Goal: Task Accomplishment & Management: Complete application form

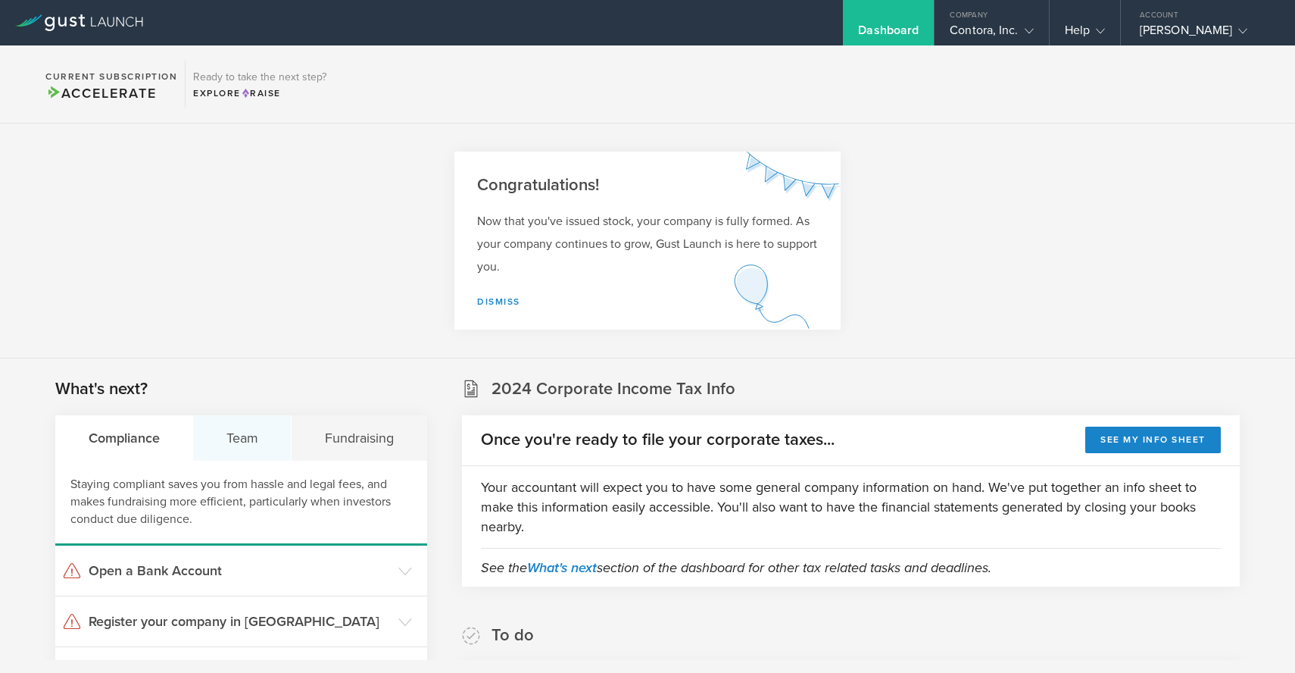
click at [252, 442] on div "Team" at bounding box center [242, 437] width 98 height 45
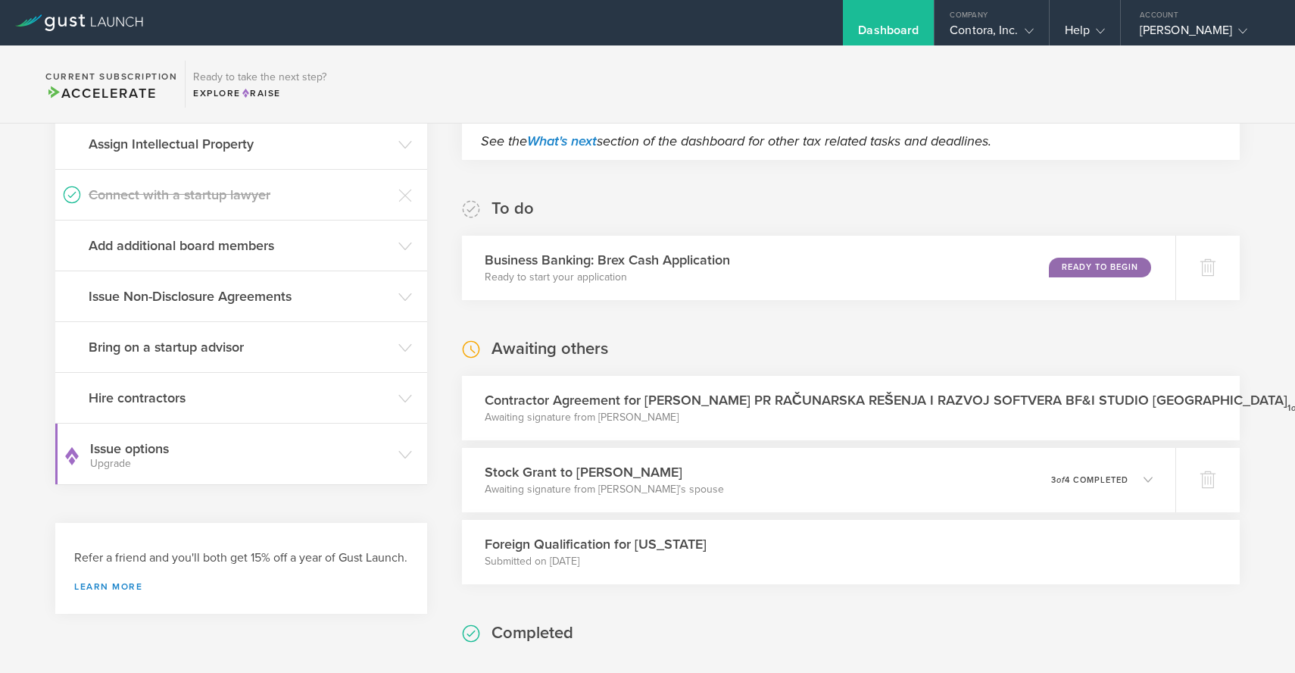
scroll to position [427, 0]
click at [604, 426] on div "Contractor Agreement for [PERSON_NAME] PR RAČUNARSKA REŠENJA I RAZVOJ SOFTVERA …" at bounding box center [938, 407] width 968 height 66
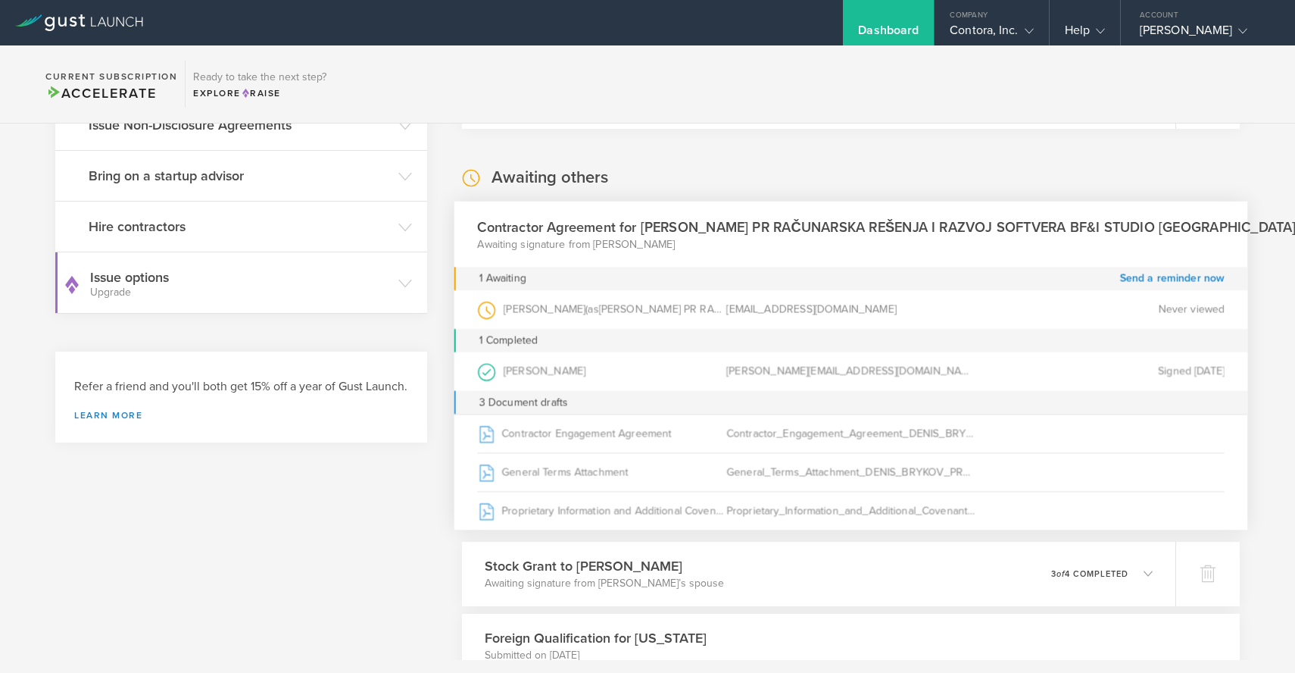
scroll to position [601, 0]
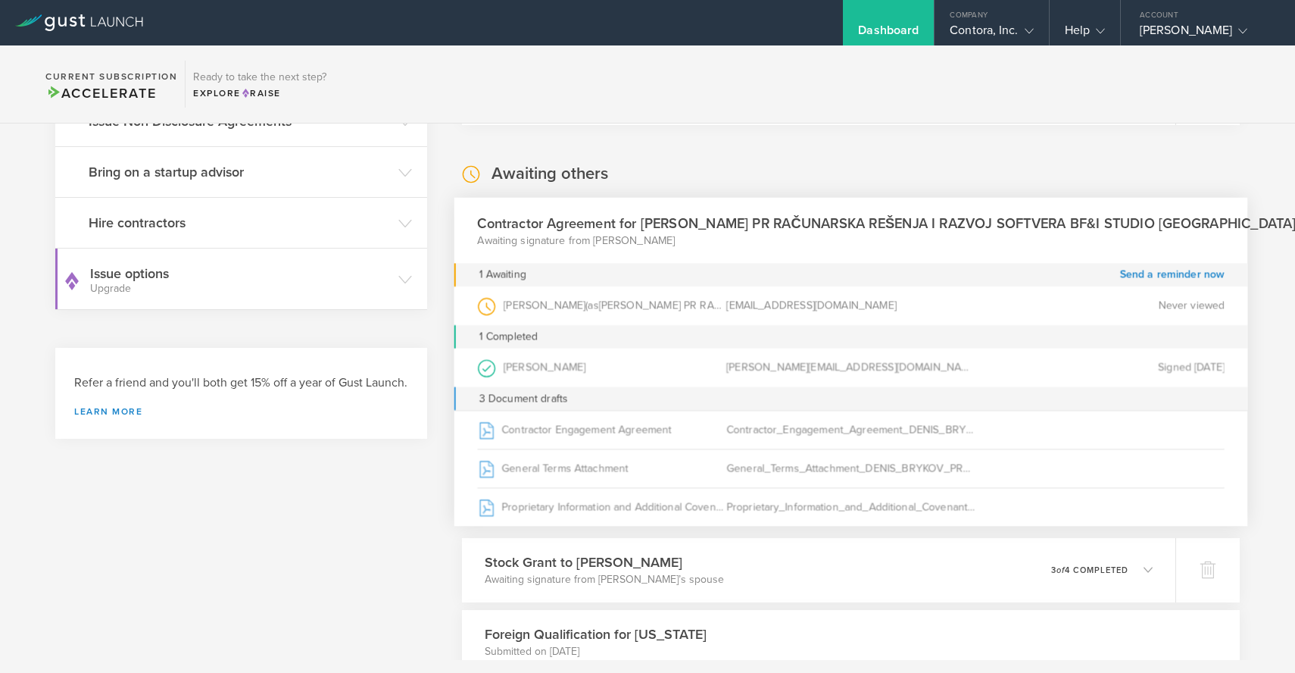
click at [685, 223] on h3 "Contractor Agreement for DENIS BRYKOV PR RAČUNARSKA REŠENJA I RAZVOJ SOFTVERA B…" at bounding box center [886, 222] width 819 height 20
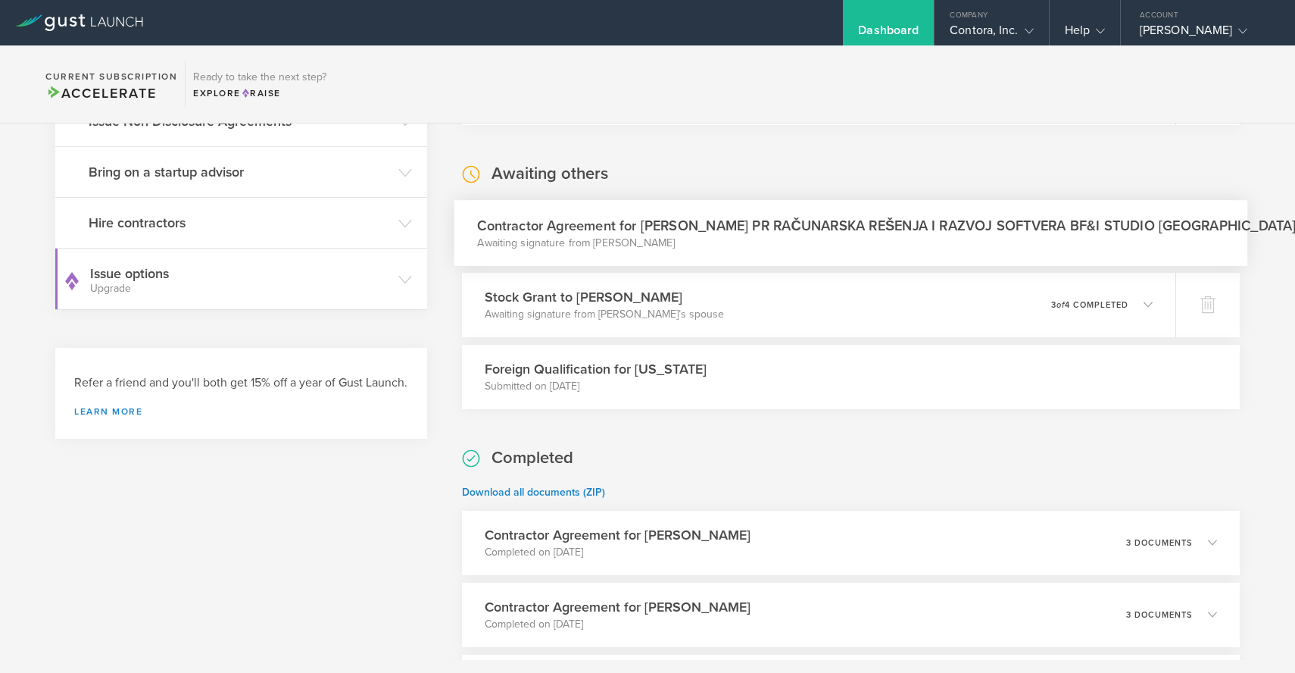
click at [685, 223] on h3 "Contractor Agreement for DENIS BRYKOV PR RAČUNARSKA REŠENJA I RAZVOJ SOFTVERA B…" at bounding box center [886, 225] width 819 height 20
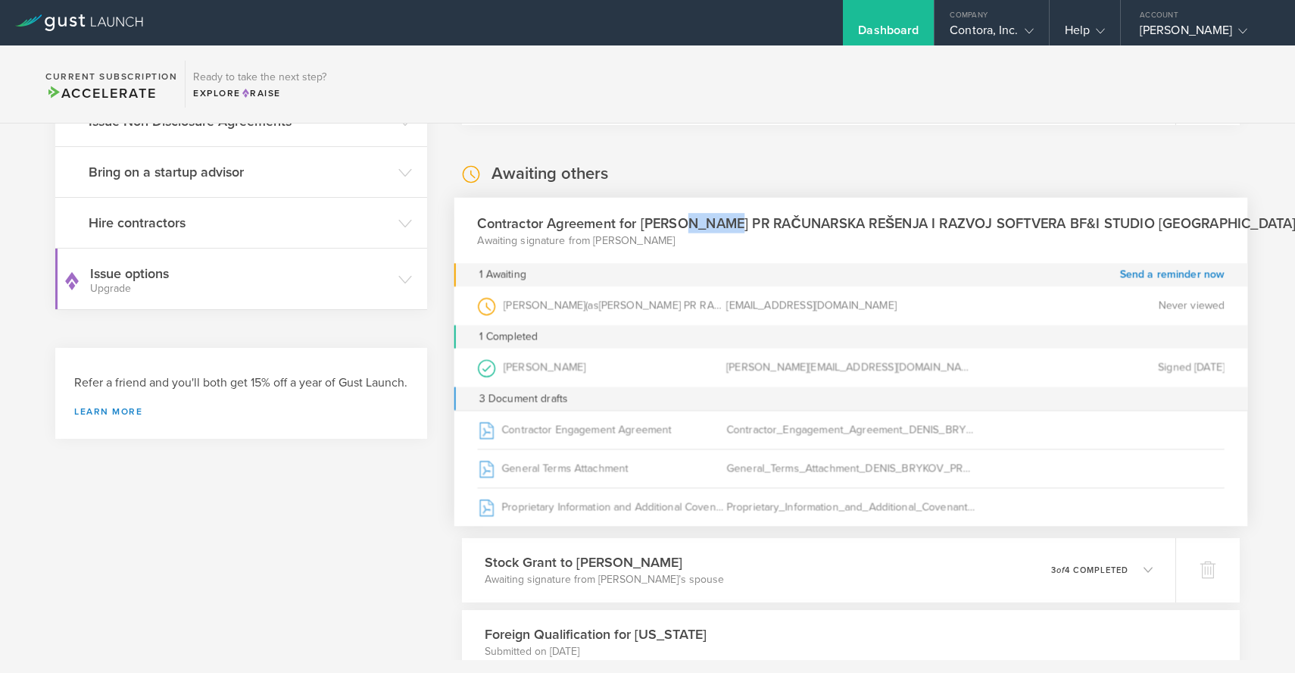
click at [685, 223] on h3 "Contractor Agreement for DENIS BRYKOV PR RAČUNARSKA REŠENJA I RAZVOJ SOFTVERA B…" at bounding box center [886, 222] width 819 height 20
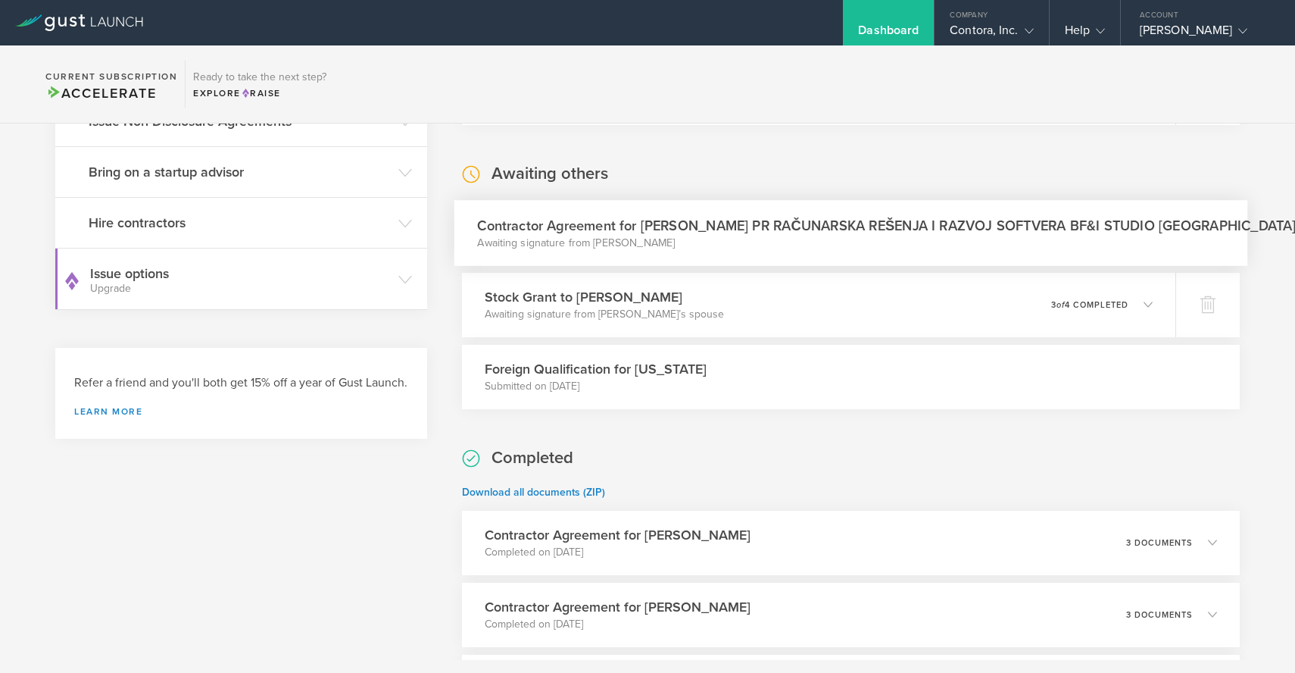
click at [952, 229] on h3 "Contractor Agreement for DENIS BRYKOV PR RAČUNARSKA REŠENJA I RAZVOJ SOFTVERA B…" at bounding box center [886, 225] width 819 height 20
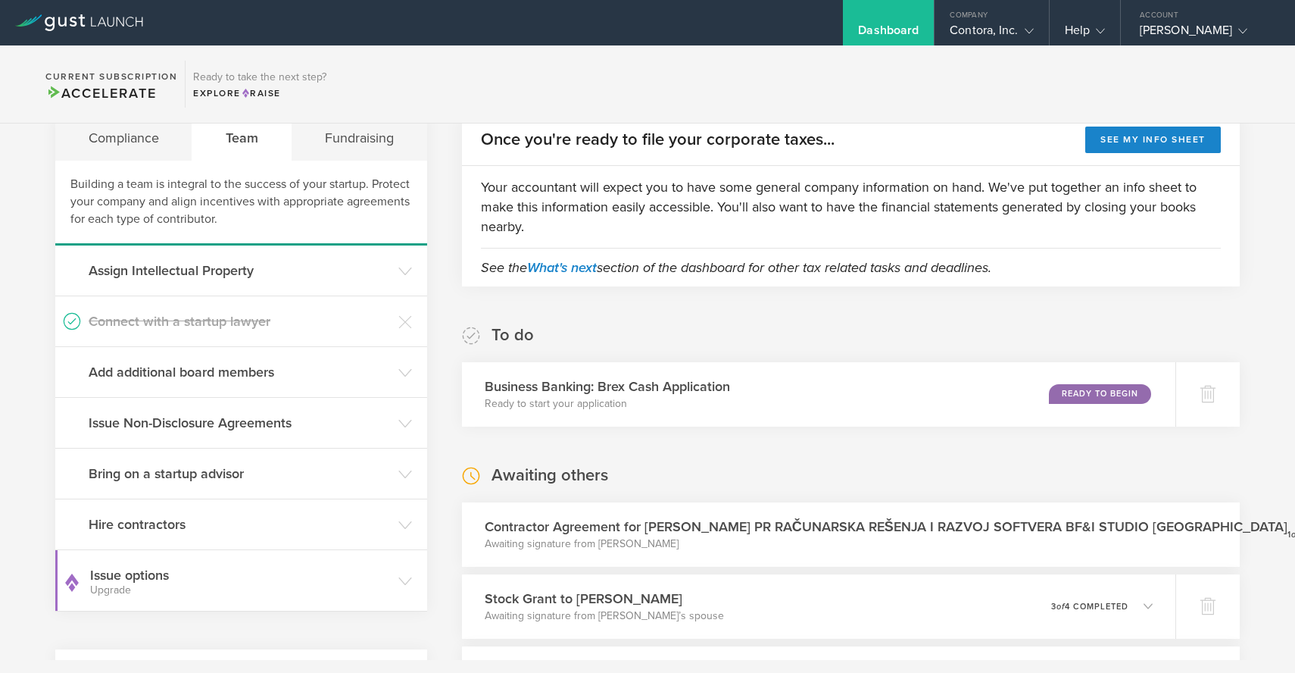
scroll to position [299, 0]
click at [198, 527] on h3 "Hire contractors" at bounding box center [240, 525] width 302 height 20
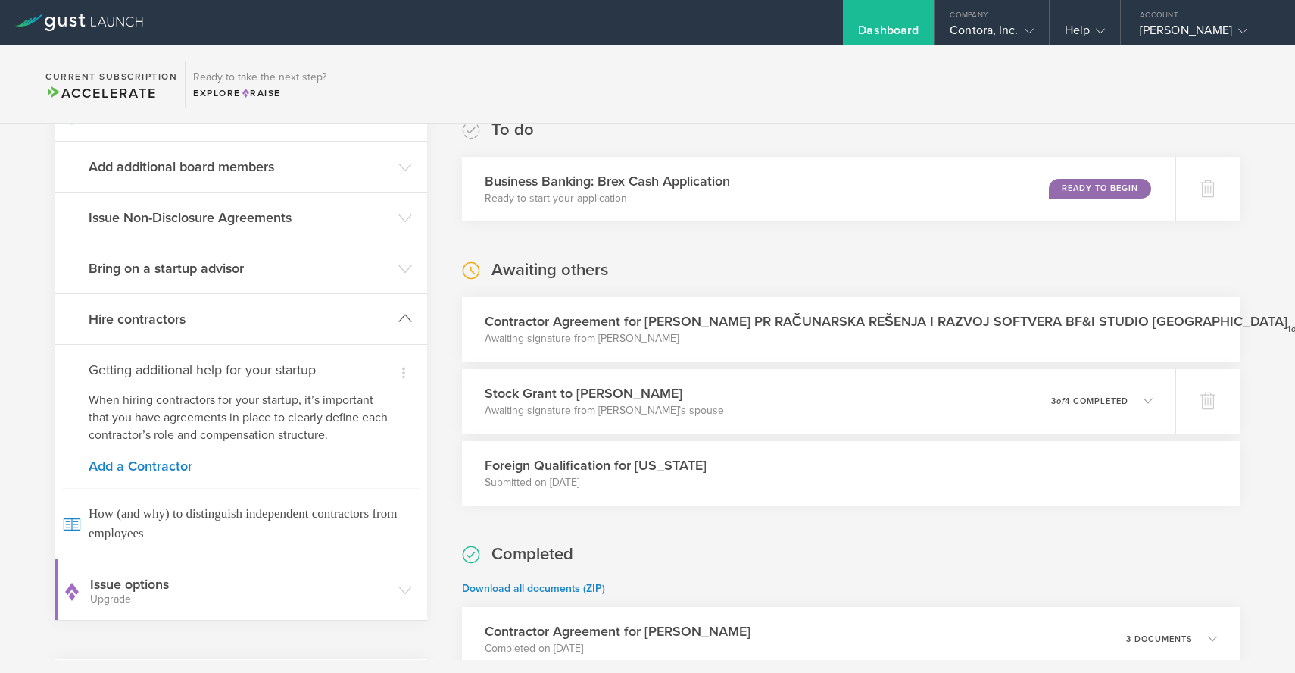
scroll to position [503, 0]
click at [145, 469] on link "Add a Contractor" at bounding box center [241, 468] width 305 height 14
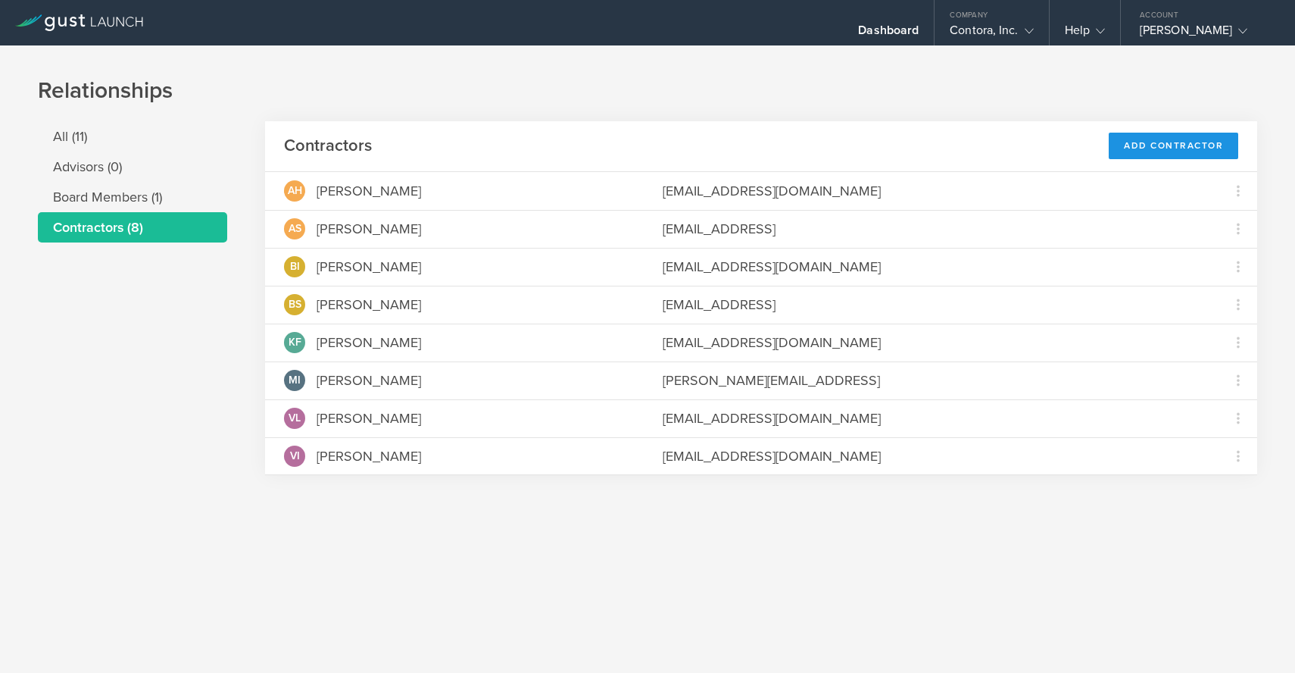
click at [1177, 149] on div "Add Contractor" at bounding box center [1174, 146] width 130 height 27
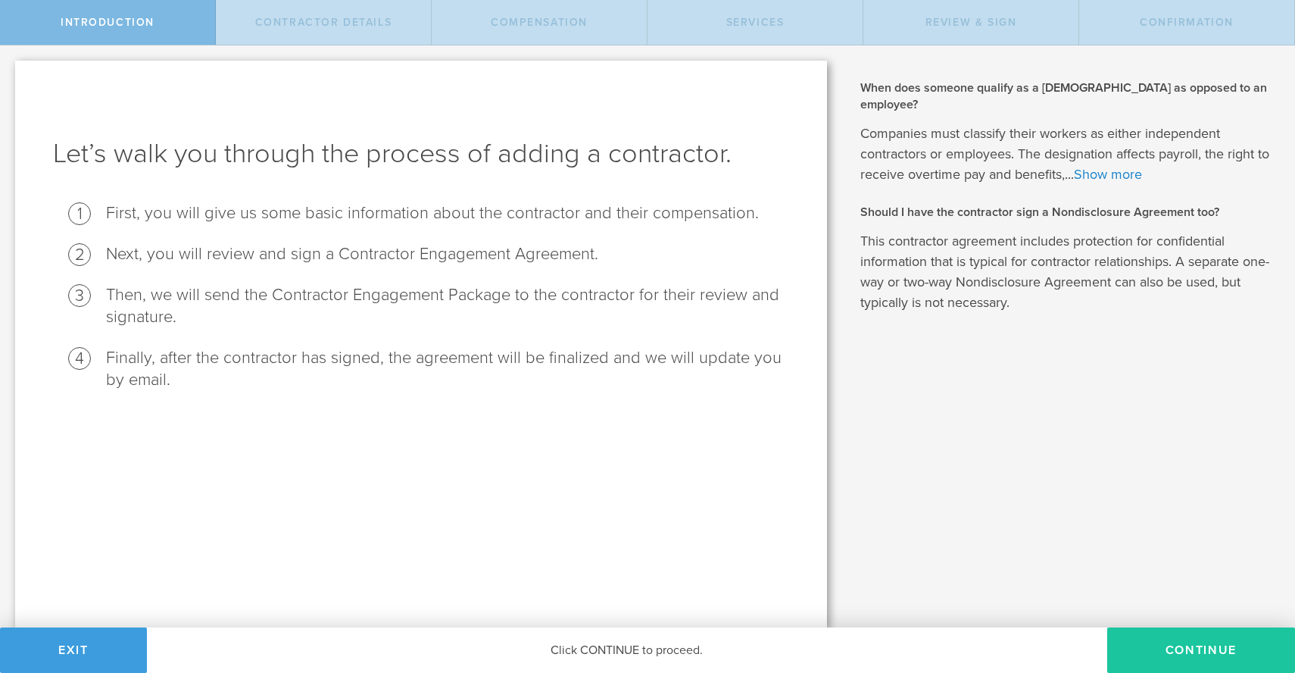
click at [1196, 653] on button "Continue" at bounding box center [1201, 649] width 188 height 45
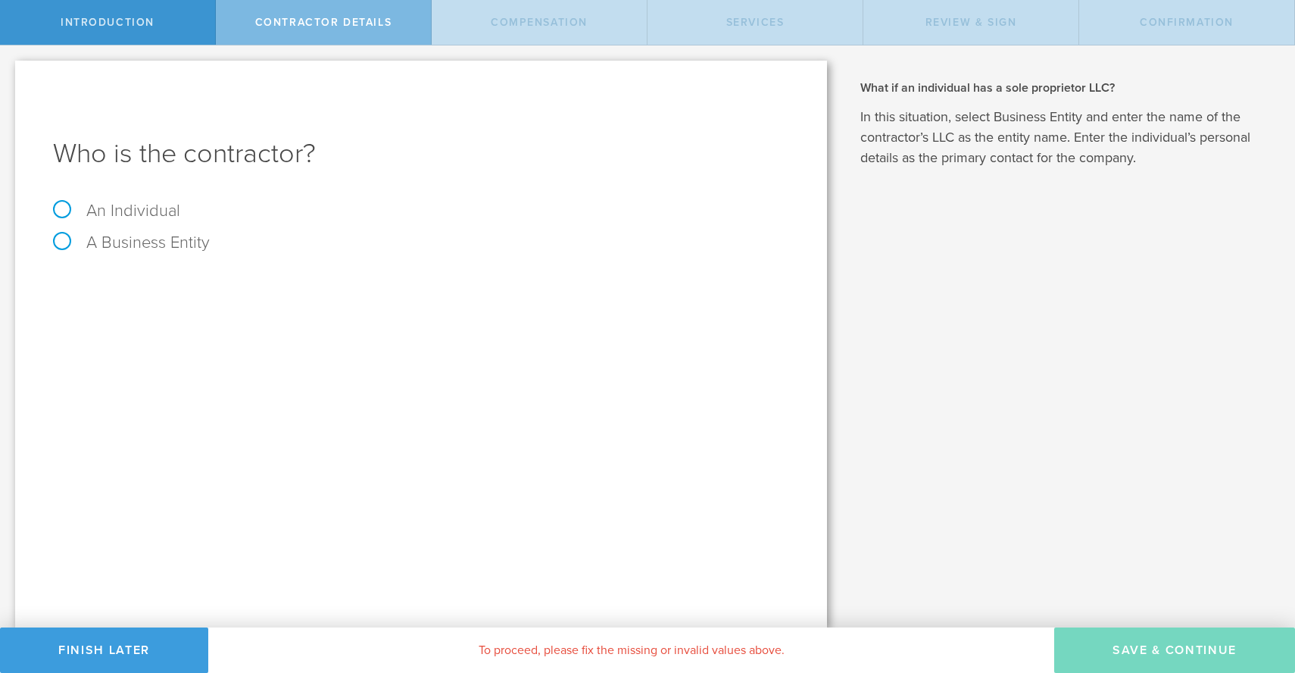
click at [179, 250] on label "A Business Entity" at bounding box center [131, 243] width 157 height 20
click at [10, 70] on input "A Business Entity" at bounding box center [5, 57] width 10 height 24
radio input "true"
click at [207, 281] on input "text" at bounding box center [478, 284] width 623 height 23
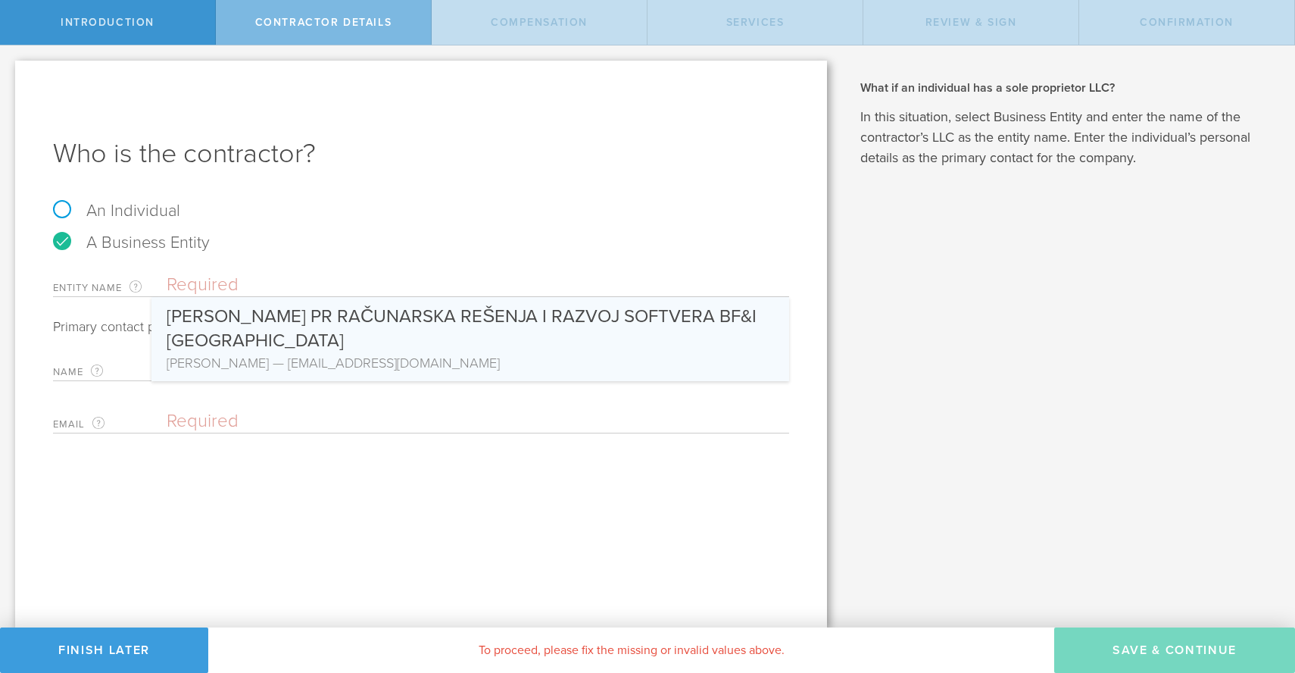
click at [217, 332] on div "[PERSON_NAME] PR RAČUNARSKA REŠENJA I RAZVOJ SOFTVERA BF&I [GEOGRAPHIC_DATA]" at bounding box center [470, 325] width 607 height 56
type input "[PERSON_NAME] PR RAČUNARSKA REŠENJA I RAZVOJ SOFTVERA BF&I [GEOGRAPHIC_DATA]"
type input "[PERSON_NAME]"
type input "[EMAIL_ADDRESS][DOMAIN_NAME]"
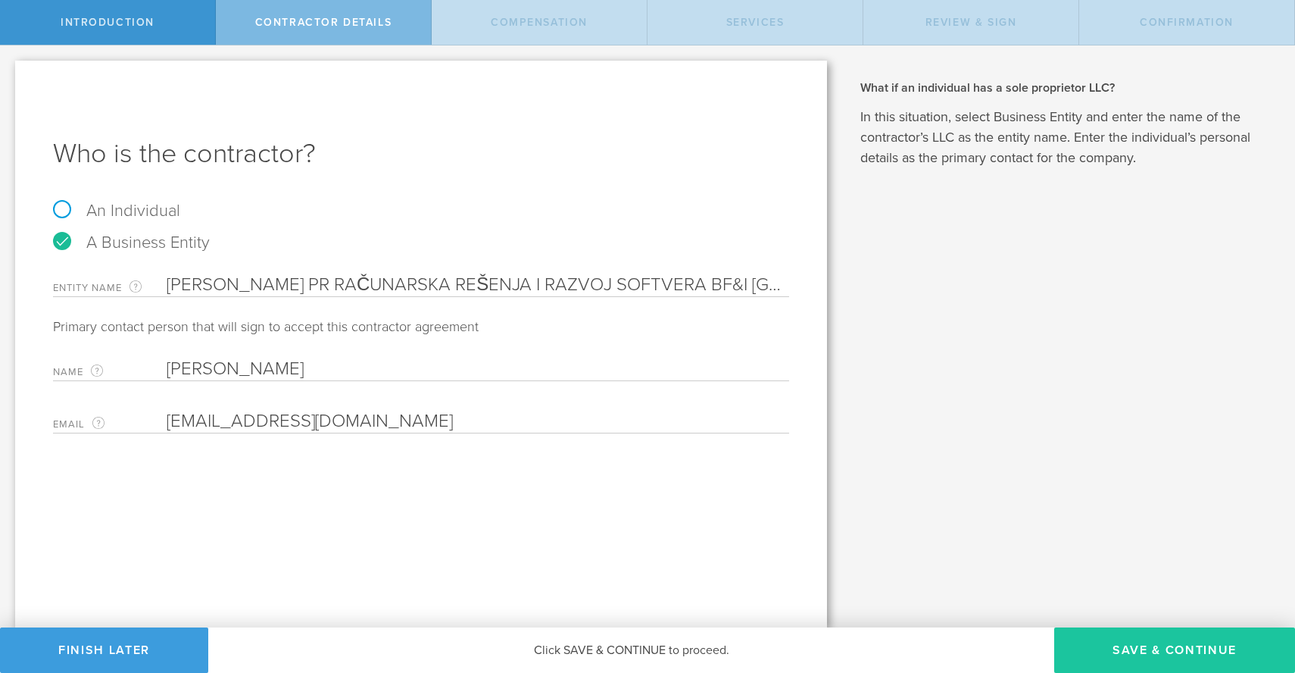
click at [1164, 648] on button "Save & Continue" at bounding box center [1174, 649] width 241 height 45
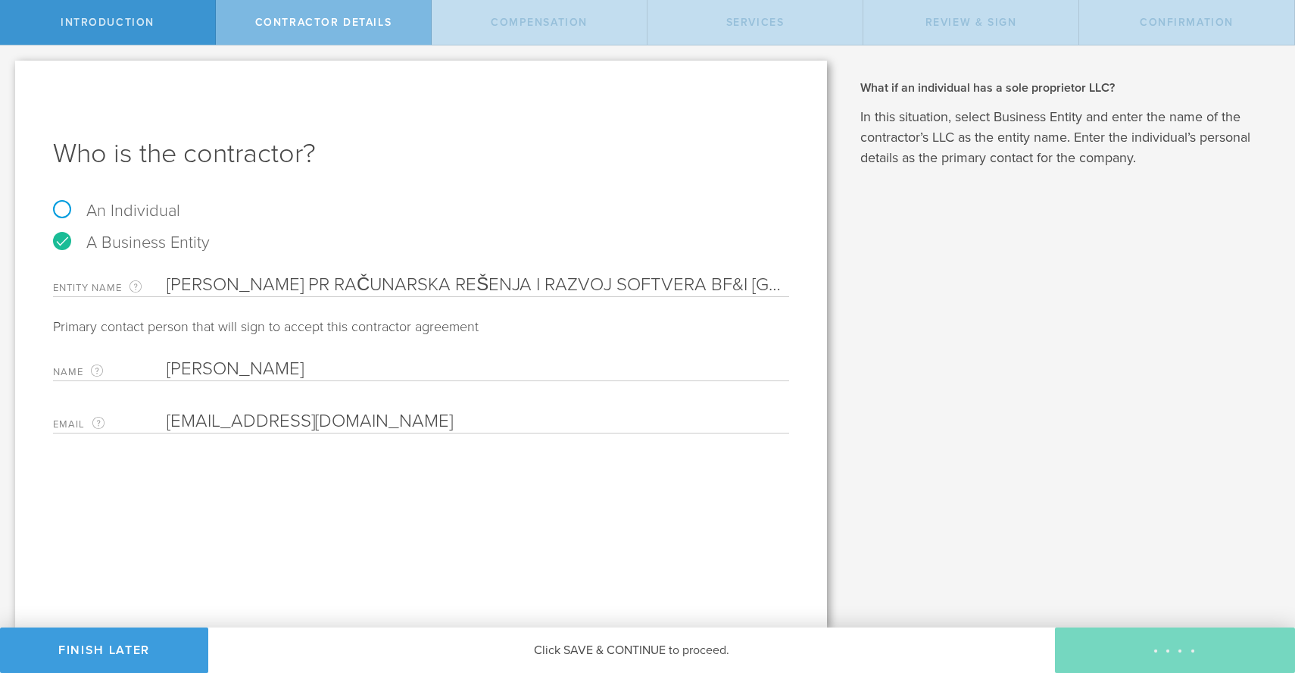
select select "none"
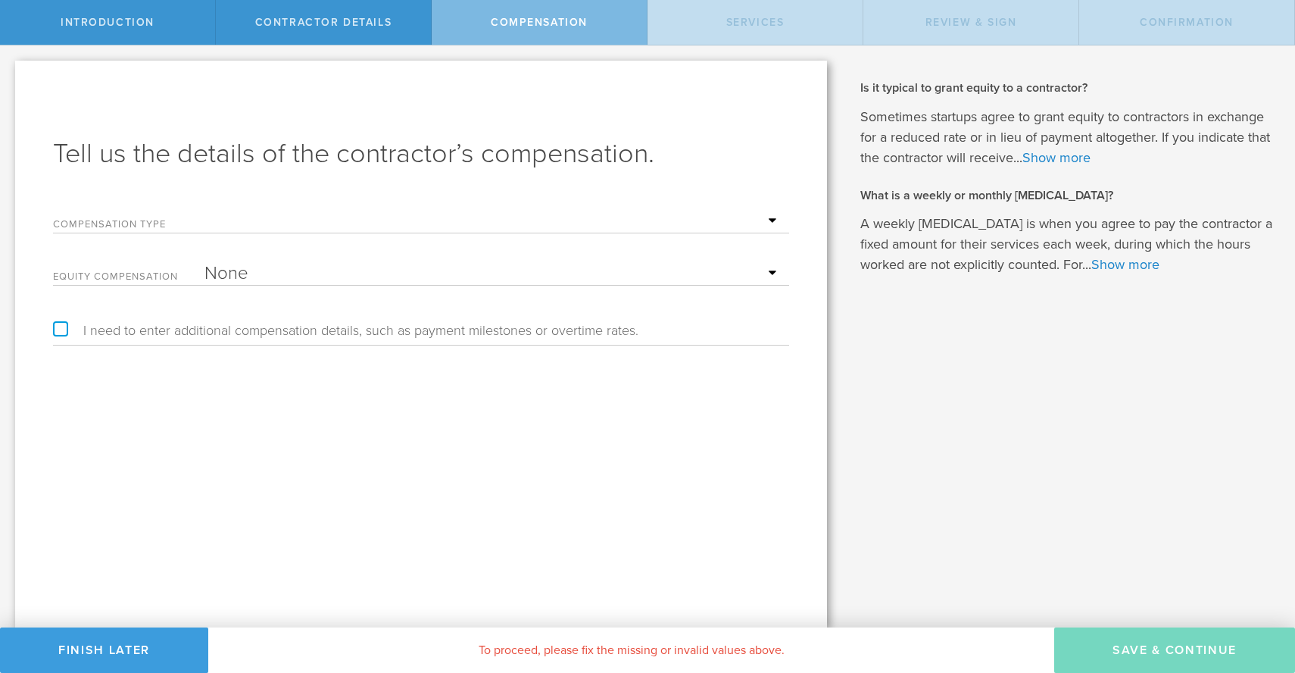
click at [399, 229] on select "Hourly Daily Weekly [MEDICAL_DATA] Monthly [MEDICAL_DATA] Project Flat Rate No …" at bounding box center [492, 221] width 577 height 23
select select "monthlyRetainer"
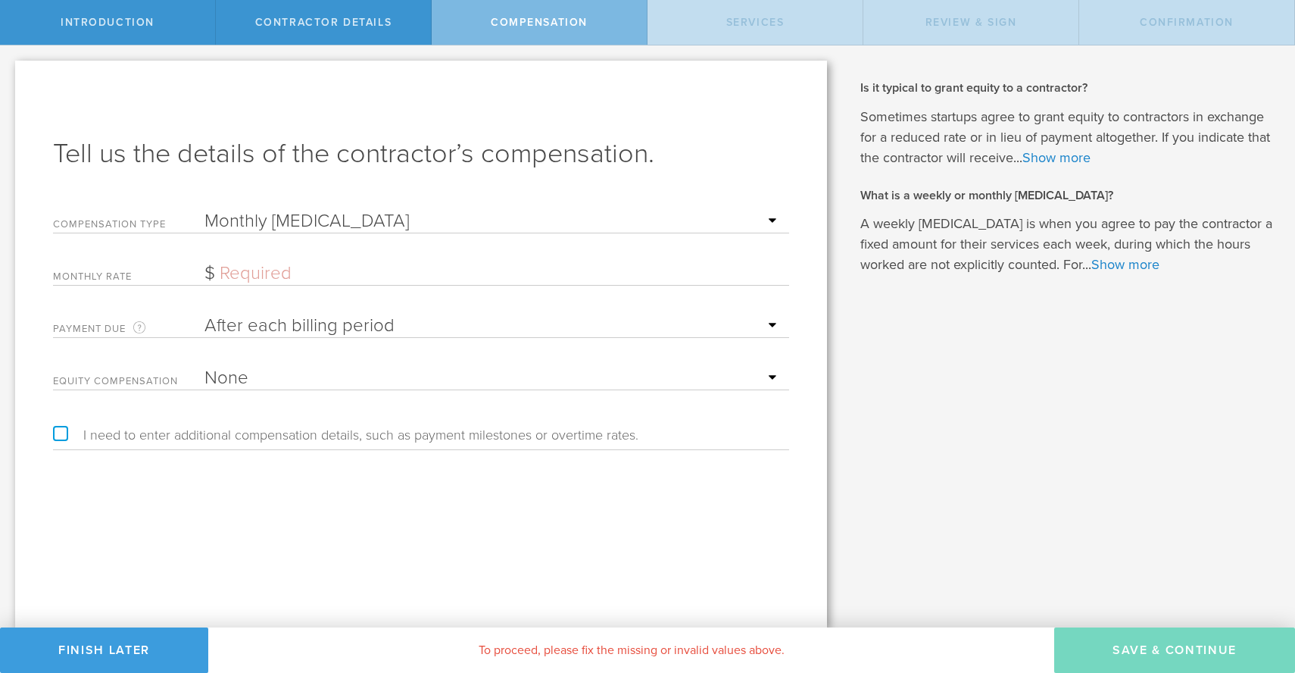
click at [357, 279] on input "text" at bounding box center [492, 273] width 577 height 23
click at [210, 273] on input "text" at bounding box center [492, 273] width 577 height 23
click at [61, 434] on label "I need to enter additional compensation details, such as payment milestones or …" at bounding box center [345, 435] width 585 height 14
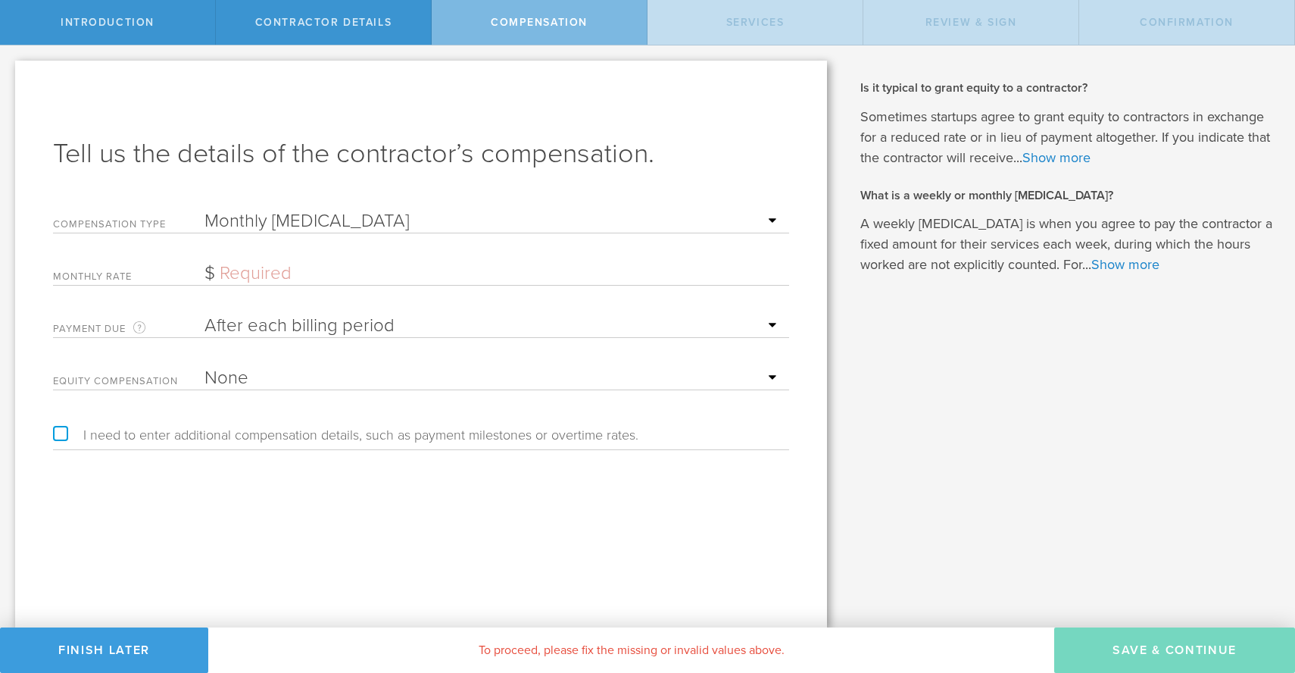
click at [10, 70] on input "I need to enter additional compensation details, such as payment milestones or …" at bounding box center [5, 57] width 10 height 24
checkbox input "true"
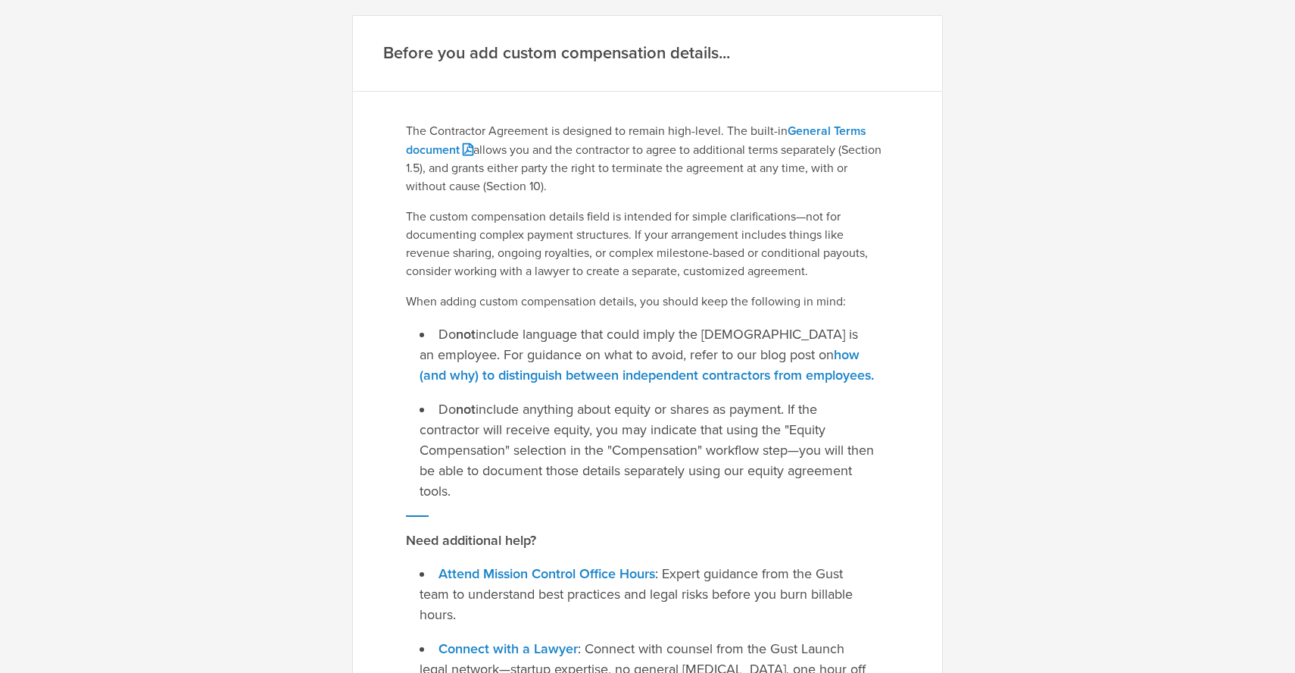
scroll to position [240, 0]
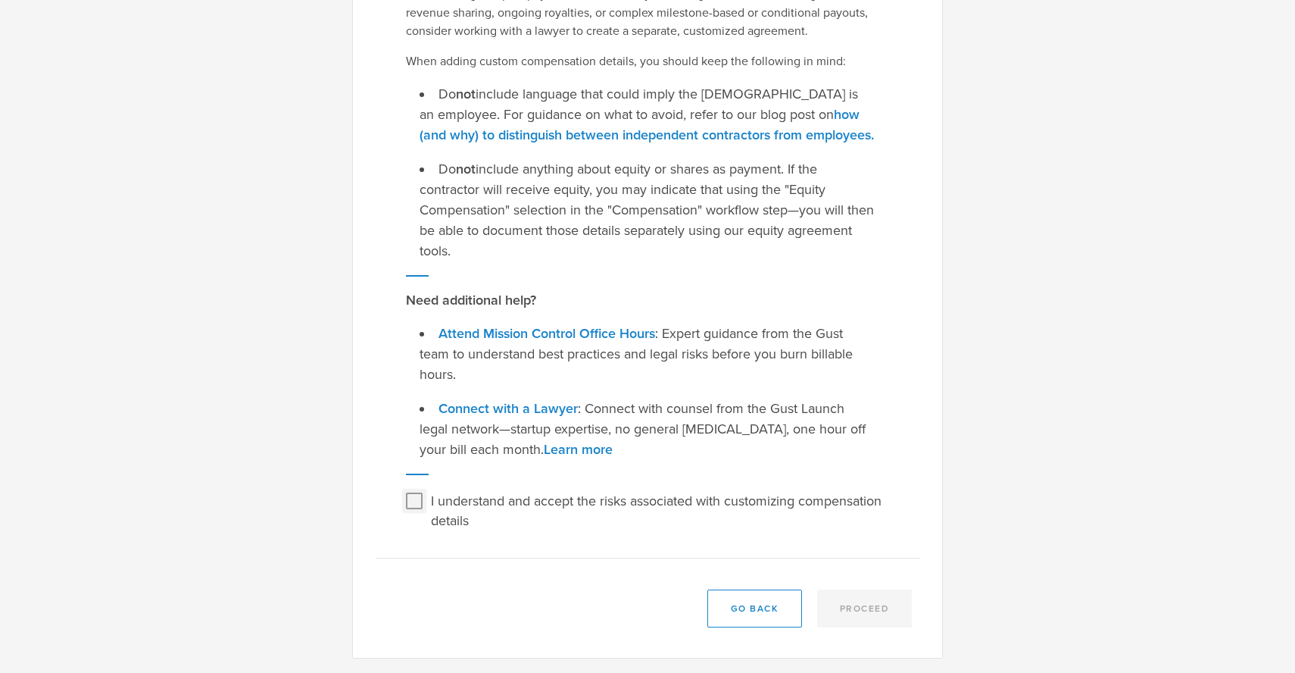
click at [410, 506] on input "I understand and accept the risks associated with customizing compensation deta…" at bounding box center [414, 501] width 24 height 24
checkbox input "true"
click at [871, 610] on button "Proceed" at bounding box center [864, 608] width 95 height 38
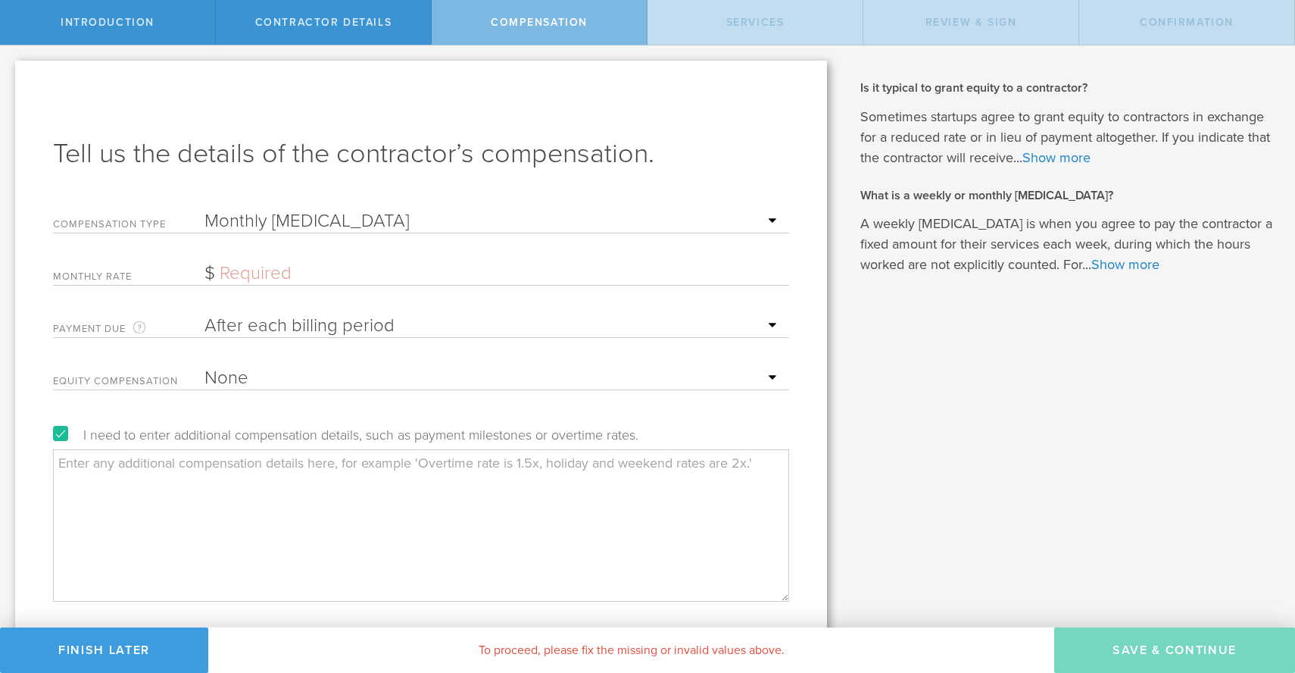
click at [440, 276] on input "text" at bounding box center [492, 273] width 577 height 23
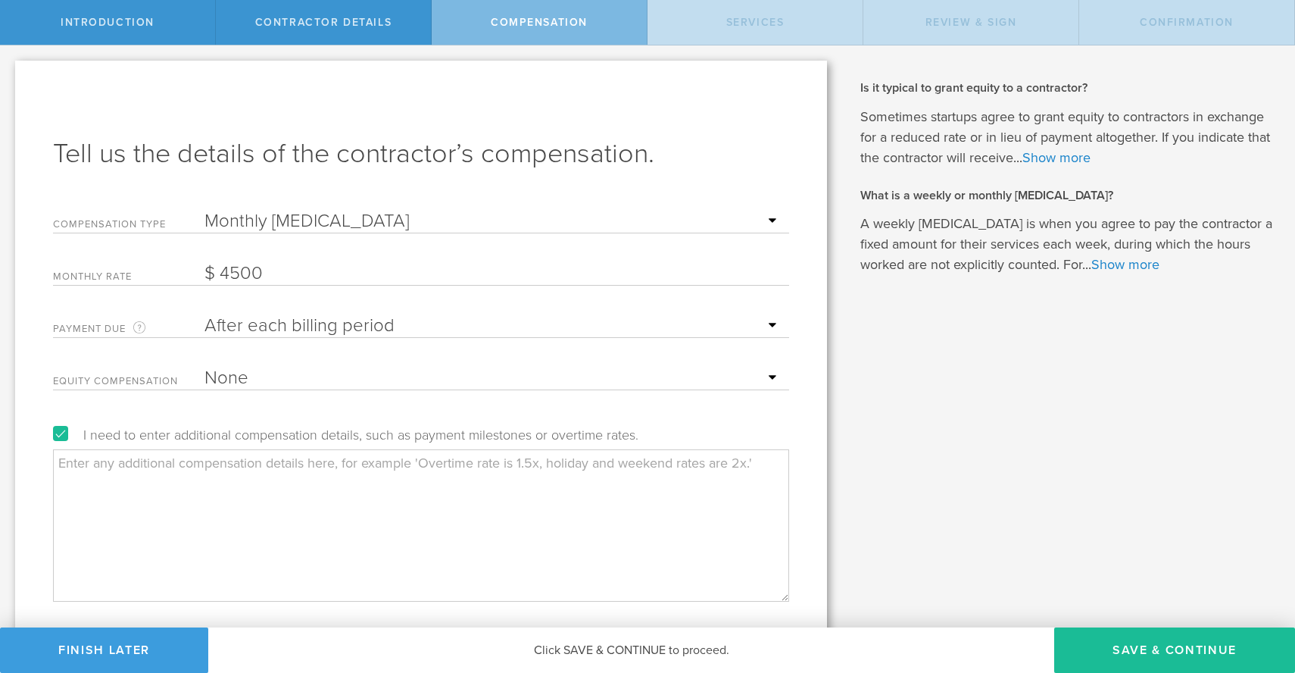
type input "4,500"
click at [433, 494] on textarea at bounding box center [421, 524] width 736 height 151
type textarea "З"
type textarea "Payment will be done in Euro, not in USD."
click at [289, 275] on input "4500" at bounding box center [492, 273] width 577 height 23
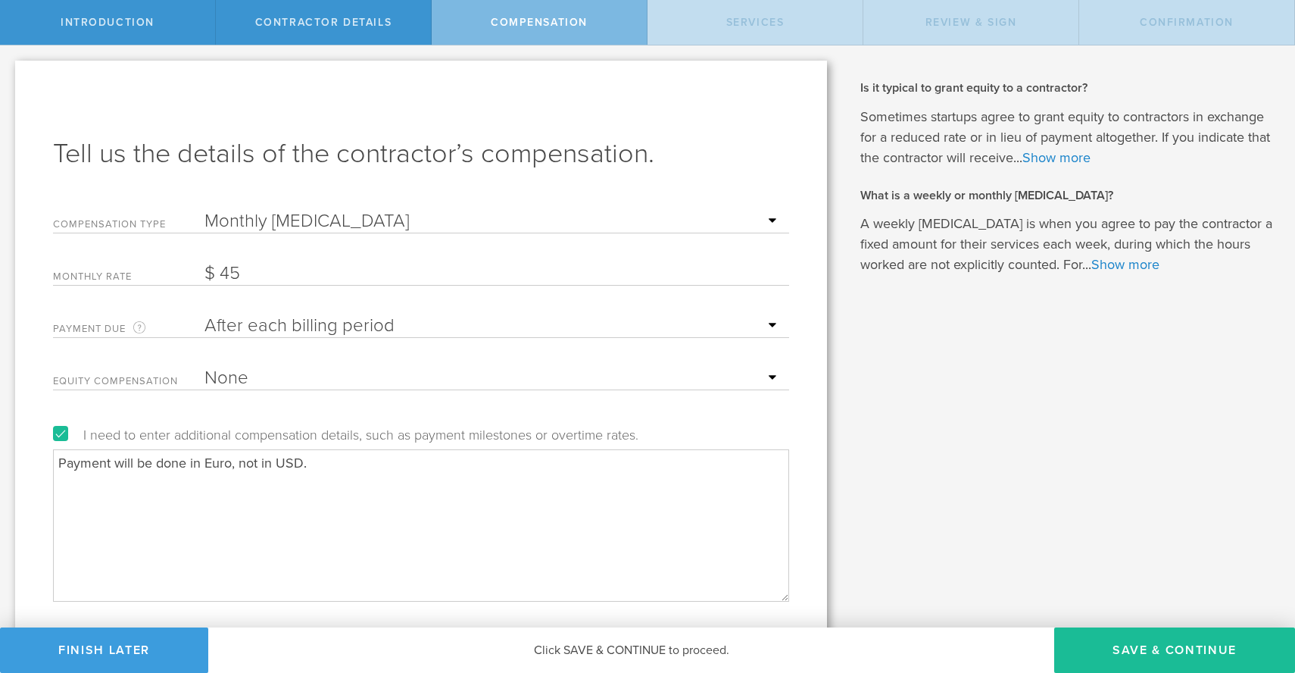
type input "4"
type input "9,000"
click at [276, 489] on textarea "Payment will be done in Euro, not in USD." at bounding box center [421, 524] width 736 height 151
click at [587, 559] on textarea "Payment will be done in Euro, not in USD. 4,000 Euro for the first 3 month, 7,7…" at bounding box center [421, 524] width 736 height 151
click at [164, 537] on textarea "Payment will be done in Euro, not in USD. 4,000 Euro for the first 3 month, 7,7…" at bounding box center [421, 524] width 736 height 151
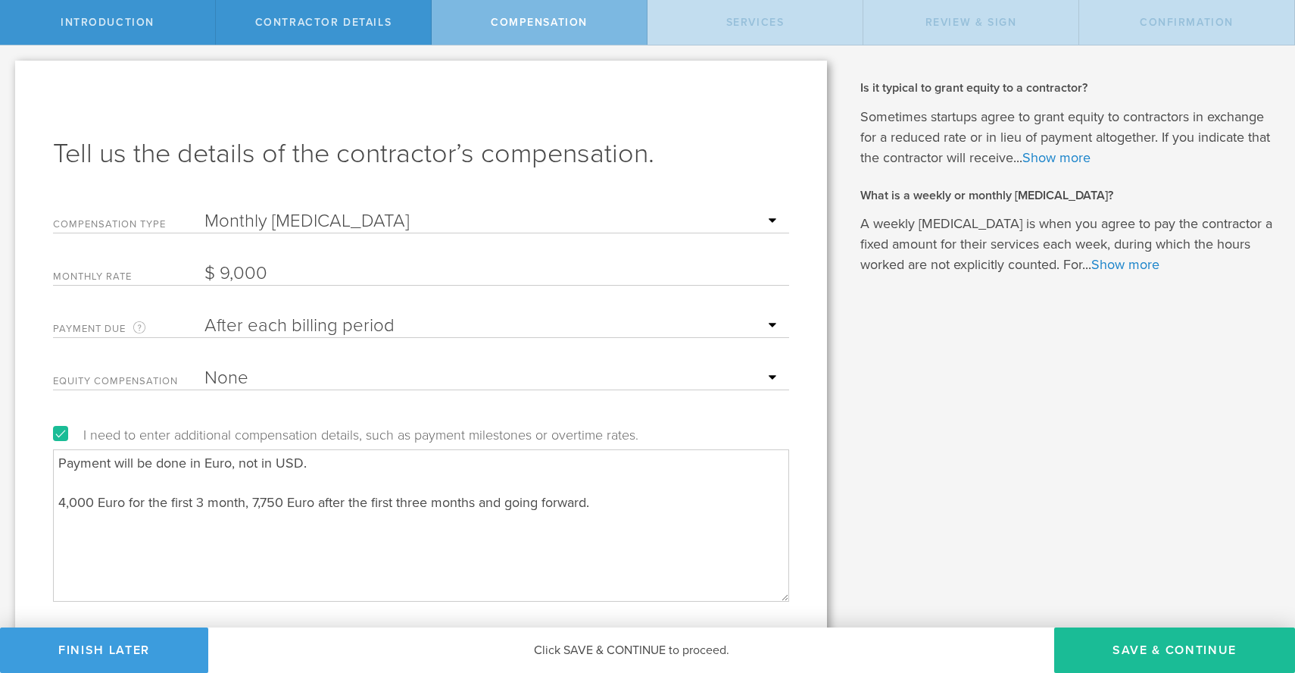
paste textarea "Contractor: [PERSON_NAME] PR RAČUNARSKA REŠENJA I RAZVOJ SOFTVERA BF&I STUDIO B…"
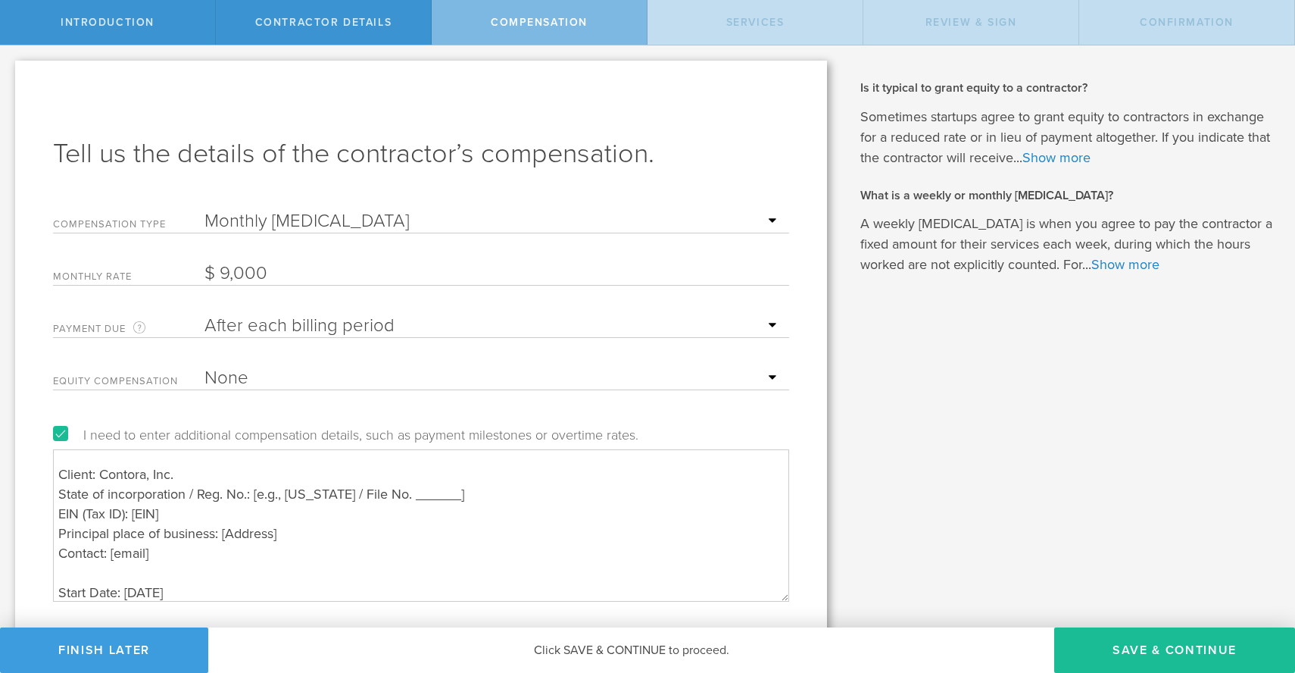
scroll to position [207, 0]
click at [296, 536] on textarea "Payment will be done in Euro, not in USD. 4,000 Euro for the first 3 month, 7,7…" at bounding box center [421, 524] width 736 height 151
click at [169, 548] on textarea "Payment will be done in Euro, not in USD. 4,000 Euro for the first 3 month, 7,7…" at bounding box center [421, 524] width 736 height 151
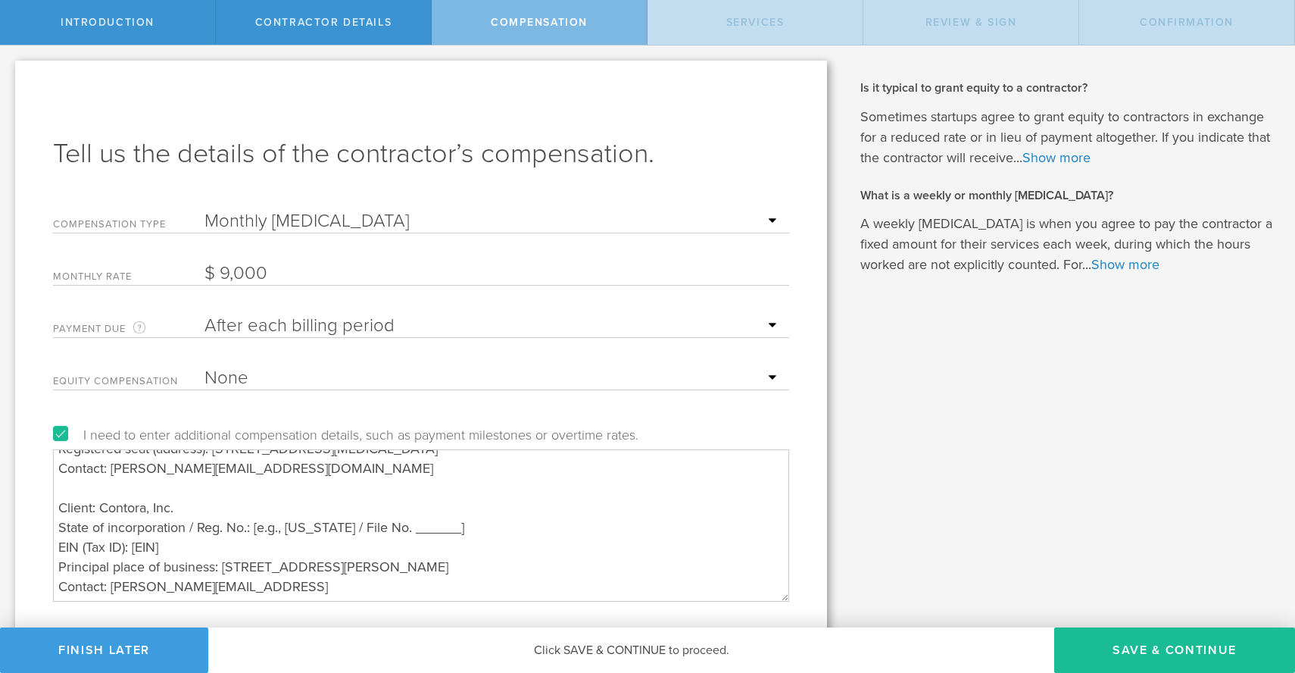
scroll to position [170, 0]
click at [222, 545] on textarea "Payment will be done in Euro, not in USD. 4,000 Euro for the first 3 month, 7,7…" at bounding box center [421, 524] width 736 height 151
click at [457, 529] on textarea "Payment will be done in Euro, not in USD. 4,000 Euro for the first 3 month, 7,7…" at bounding box center [421, 524] width 736 height 151
drag, startPoint x: 255, startPoint y: 526, endPoint x: 286, endPoint y: 526, distance: 30.3
click at [286, 526] on textarea "Payment will be done in Euro, not in USD. 4,000 Euro for the first 3 month, 7,7…" at bounding box center [421, 524] width 736 height 151
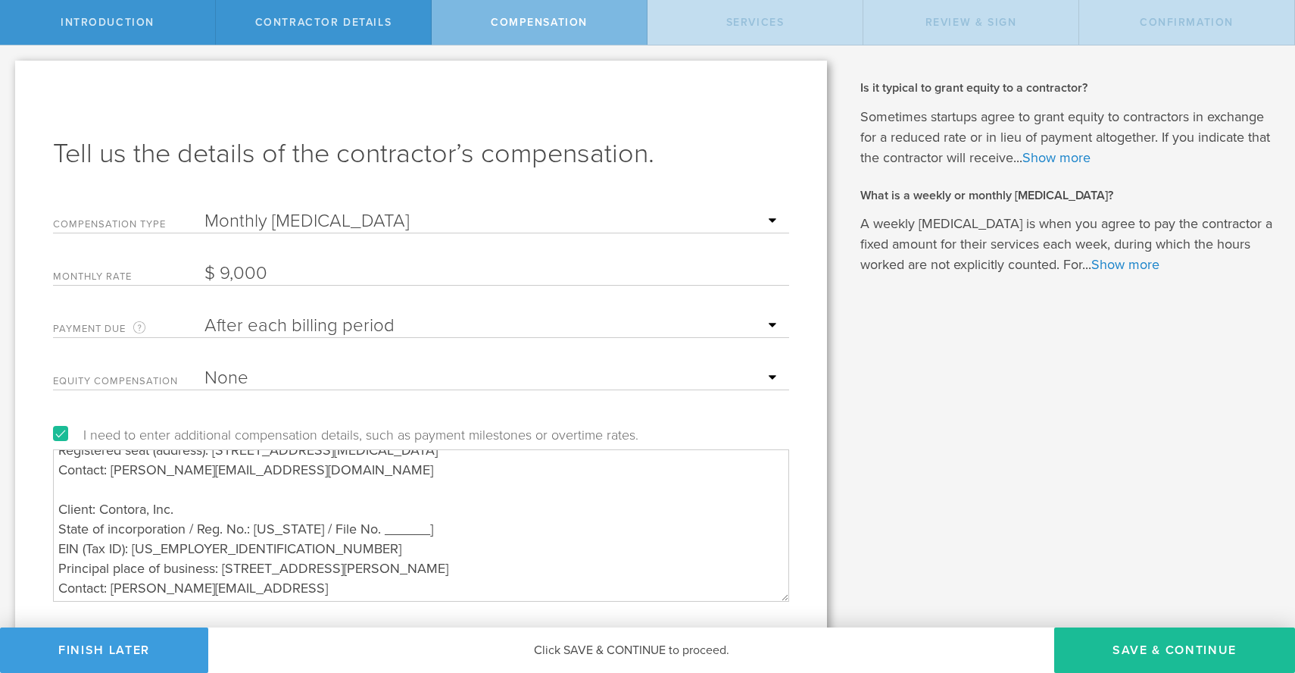
click at [434, 528] on textarea "Payment will be done in Euro, not in USD. 4,000 Euro for the first 3 month, 7,7…" at bounding box center [421, 524] width 736 height 151
paste textarea "FILE NUMBER"
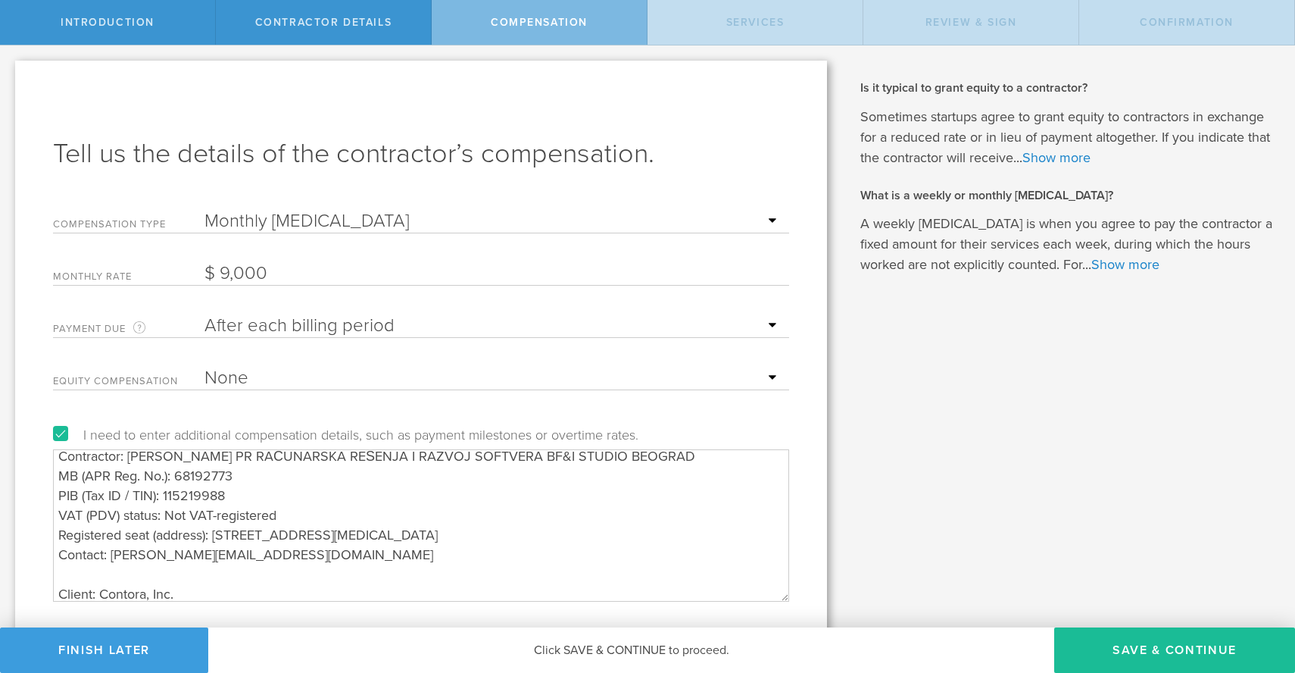
scroll to position [0, 0]
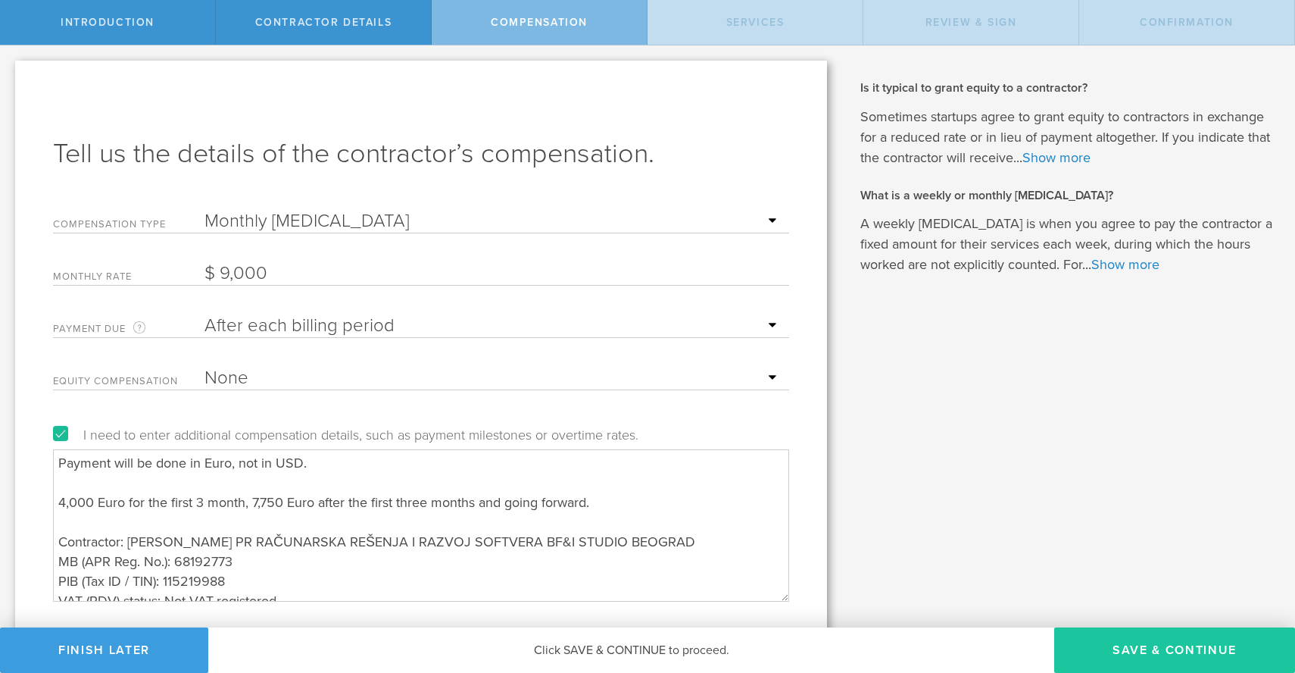
type textarea "Payment will be done in Euro, not in USD. 4,000 Euro for the first 3 month, 7,7…"
click at [1157, 651] on button "Save & Continue" at bounding box center [1174, 649] width 241 height 45
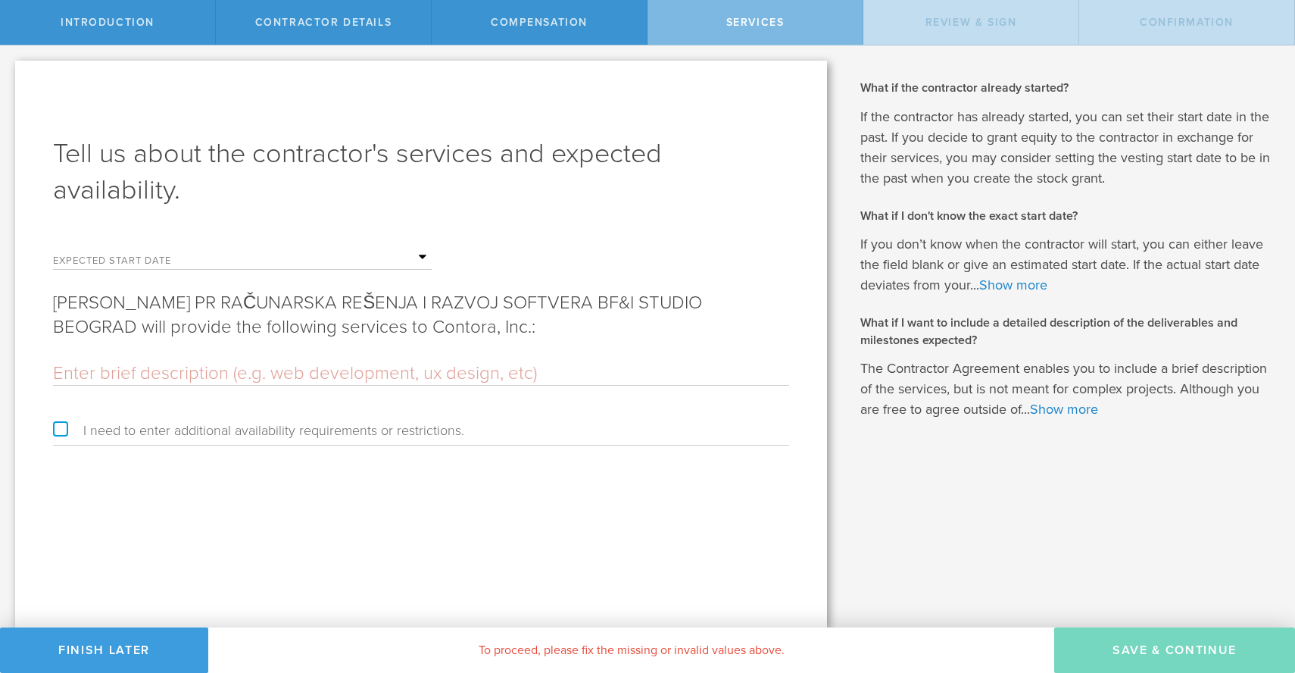
click at [373, 260] on input "text" at bounding box center [317, 257] width 227 height 23
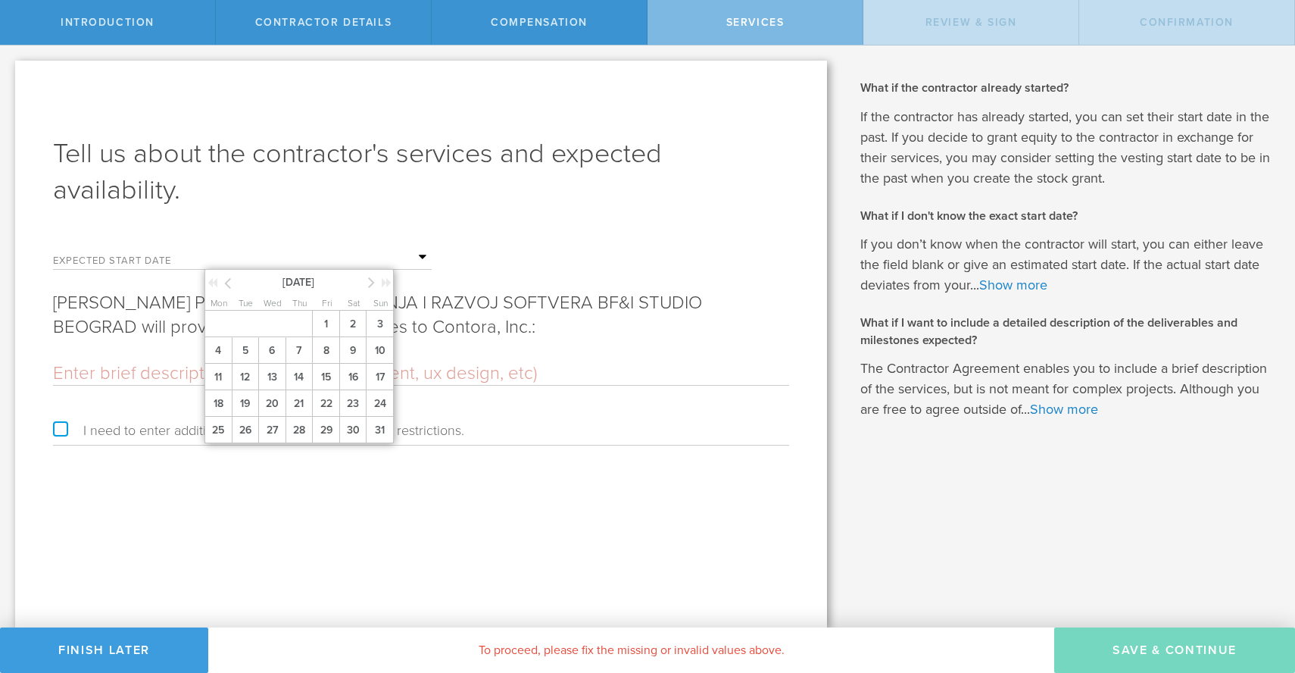
click at [373, 283] on icon at bounding box center [371, 282] width 7 height 19
click at [220, 327] on span "1" at bounding box center [217, 324] width 27 height 27
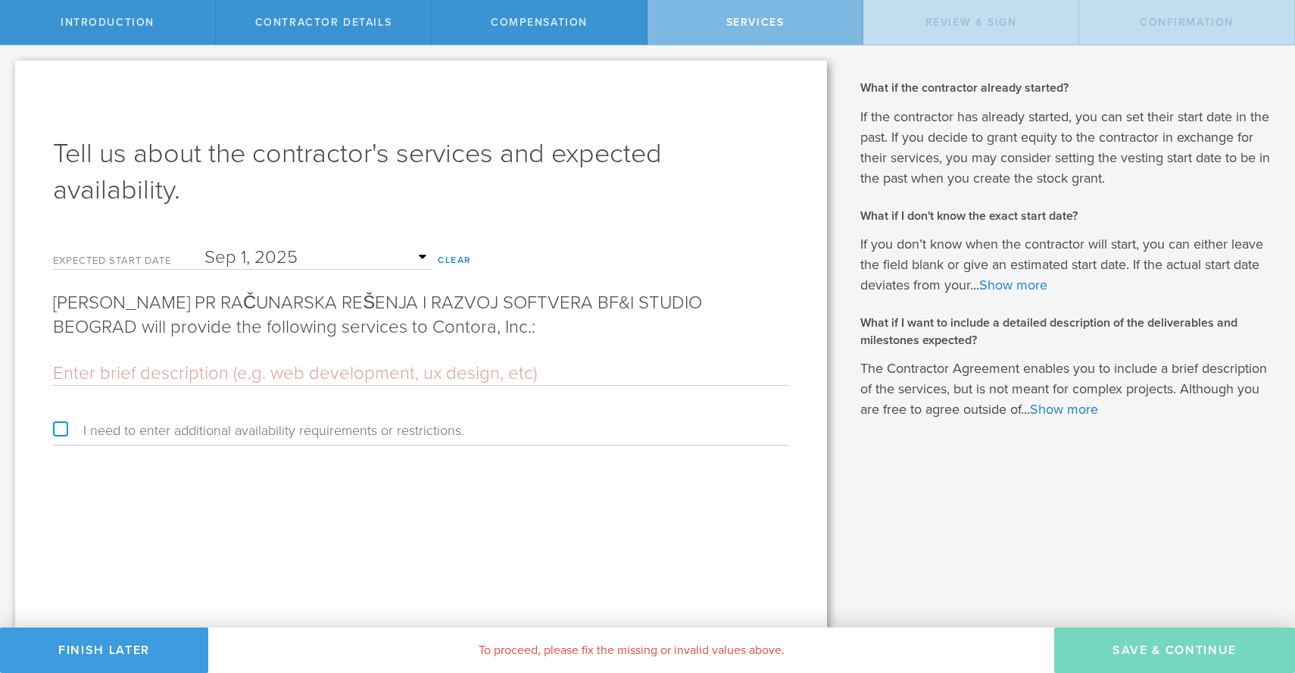
click at [217, 376] on input "text" at bounding box center [421, 373] width 736 height 23
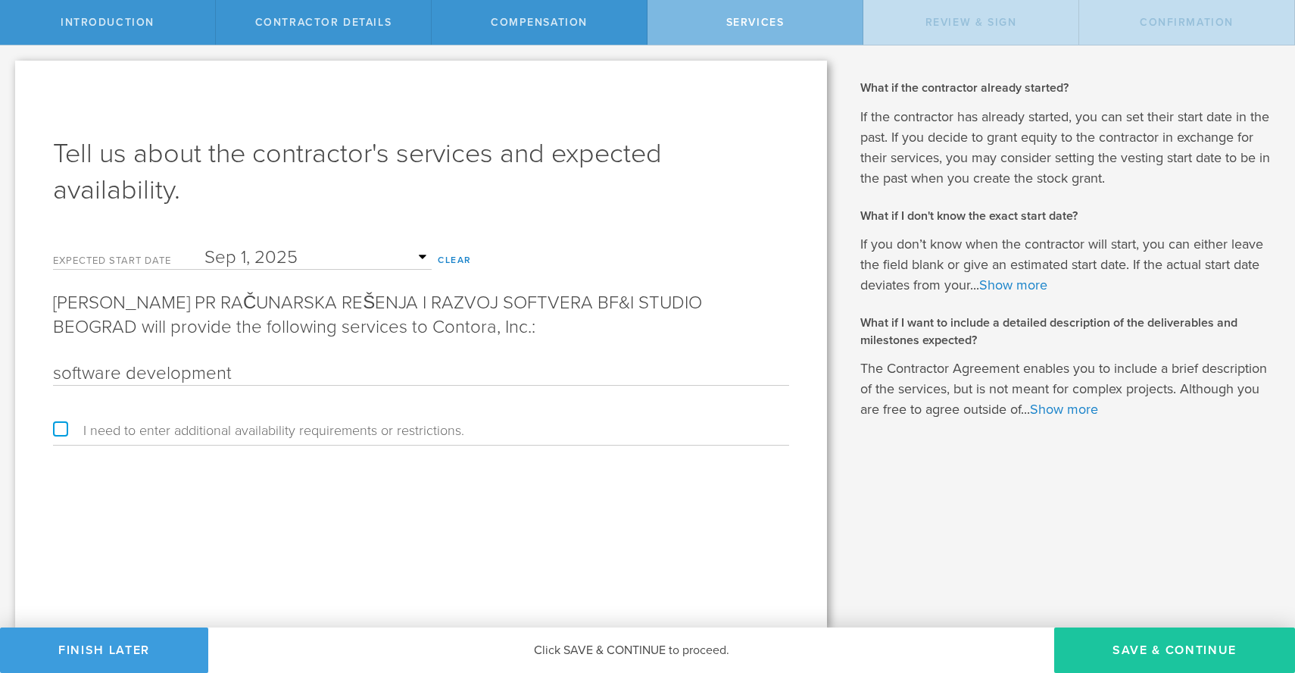
type input "software development"
click at [1144, 651] on button "Save & Continue" at bounding box center [1174, 649] width 241 height 45
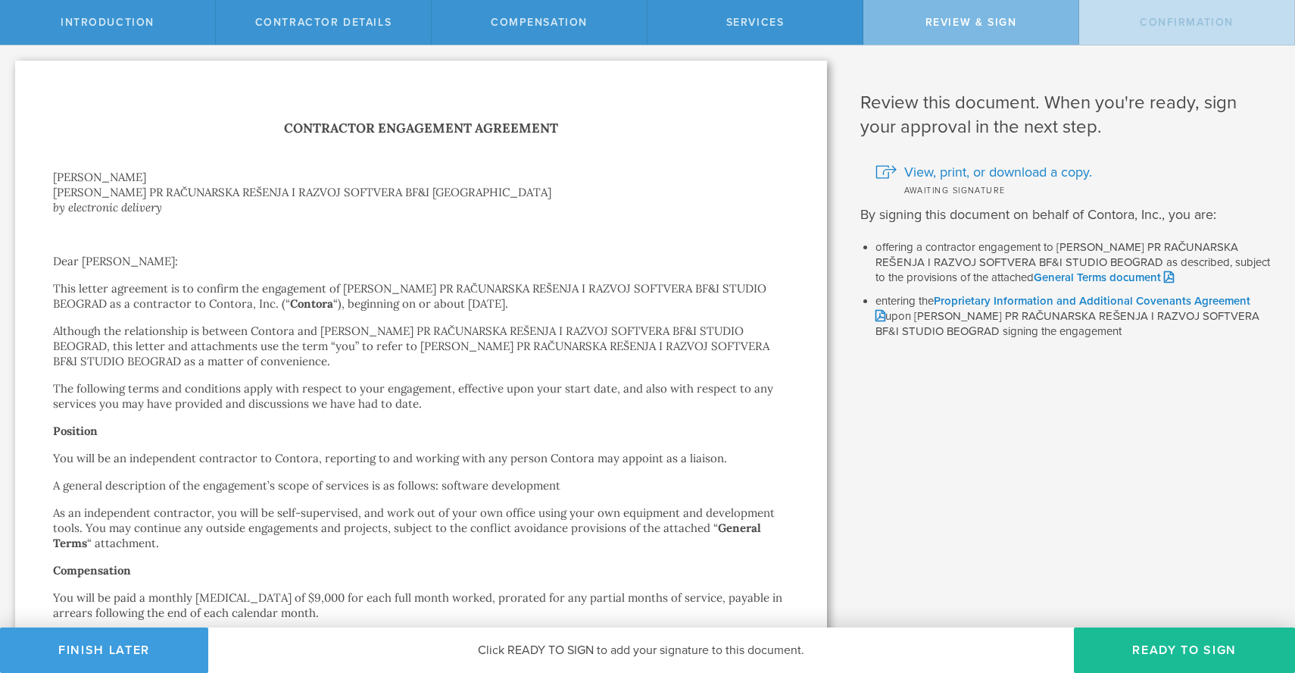
click at [1144, 651] on button "Ready to Sign" at bounding box center [1184, 649] width 221 height 45
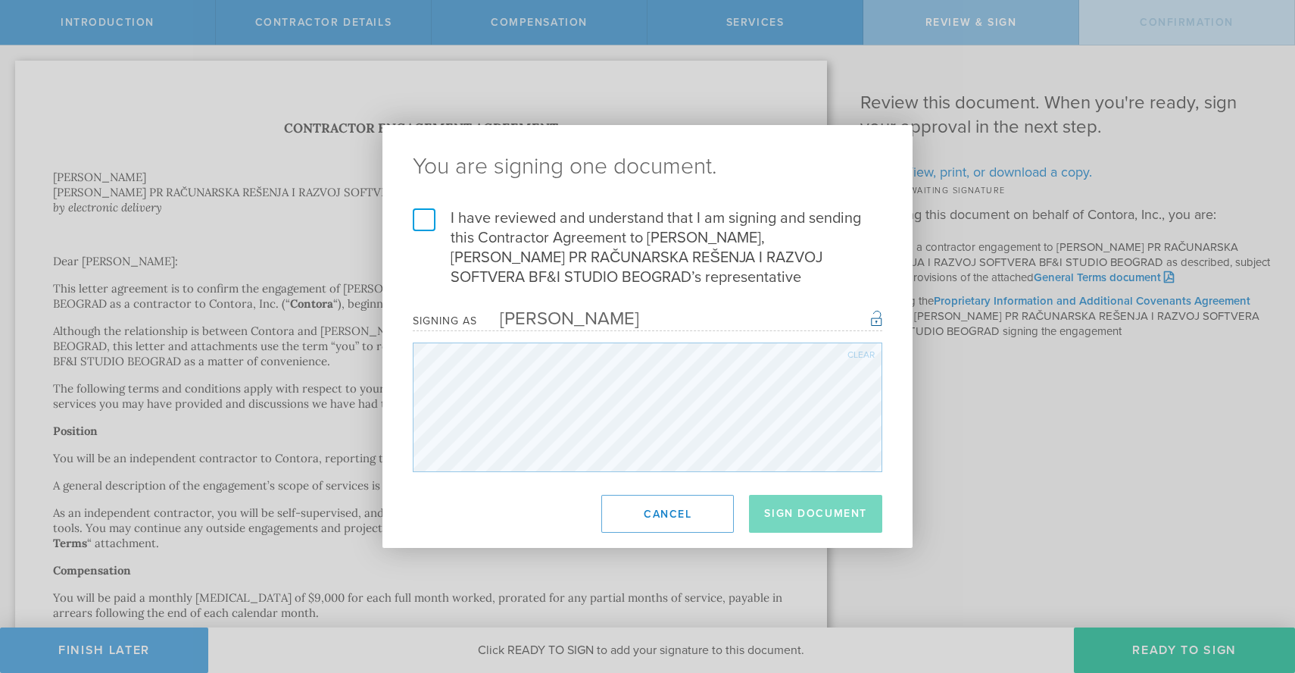
click at [423, 215] on label "I have reviewed and understand that I am signing and sending this Contractor Ag…" at bounding box center [648, 247] width 470 height 79
click at [0, 0] on input "I have reviewed and understand that I am signing and sending this Contractor Ag…" at bounding box center [0, 0] width 0 height 0
click at [825, 519] on button "Sign Document" at bounding box center [815, 514] width 133 height 38
